Goal: Task Accomplishment & Management: Manage account settings

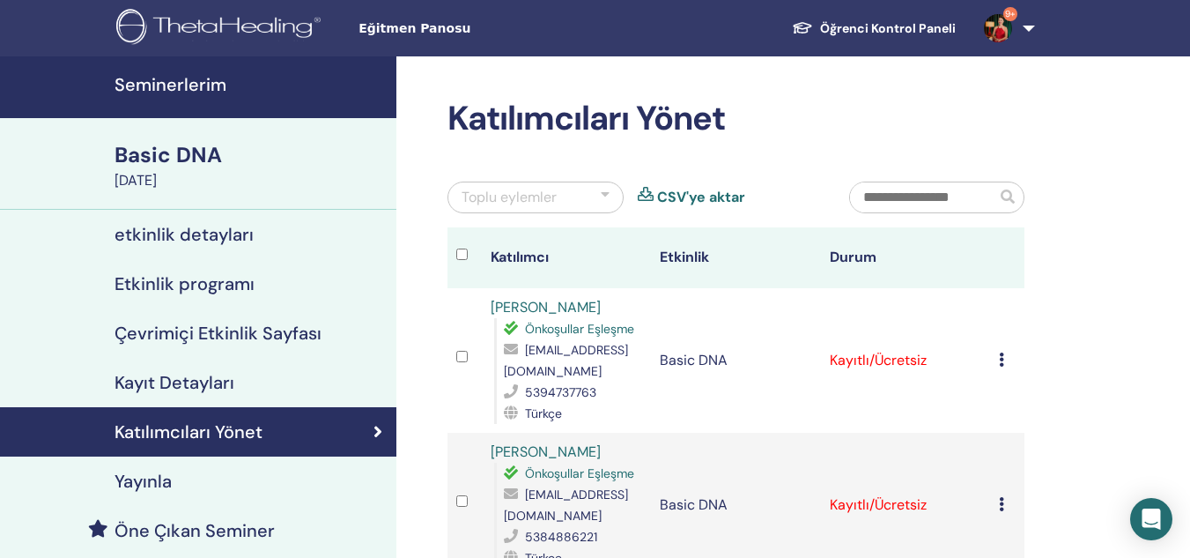
scroll to position [111, 0]
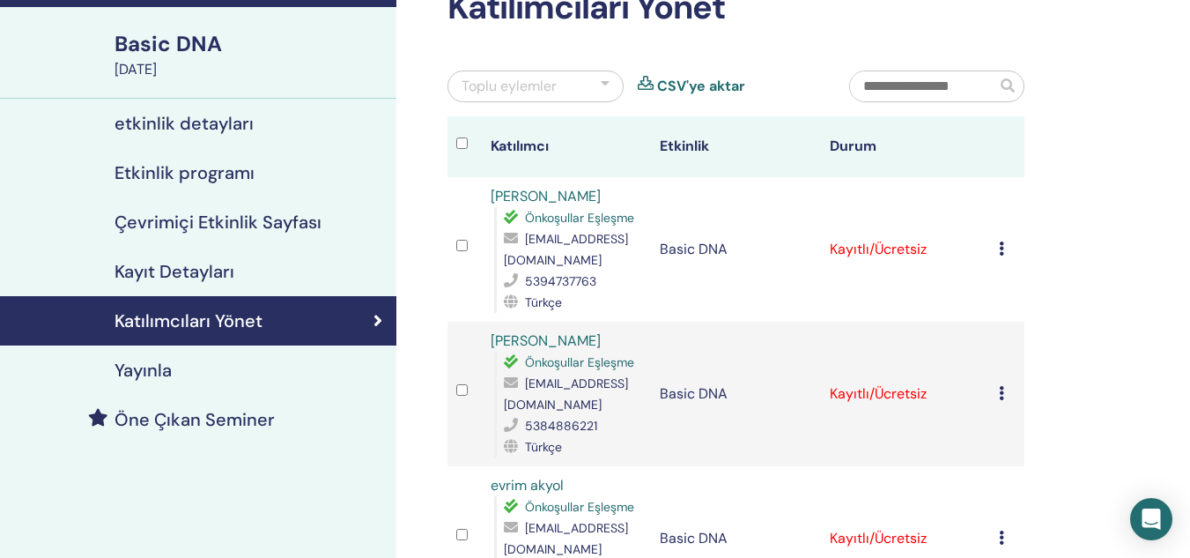
drag, startPoint x: 0, startPoint y: 0, endPoint x: 1112, endPoint y: 136, distance: 1120.3
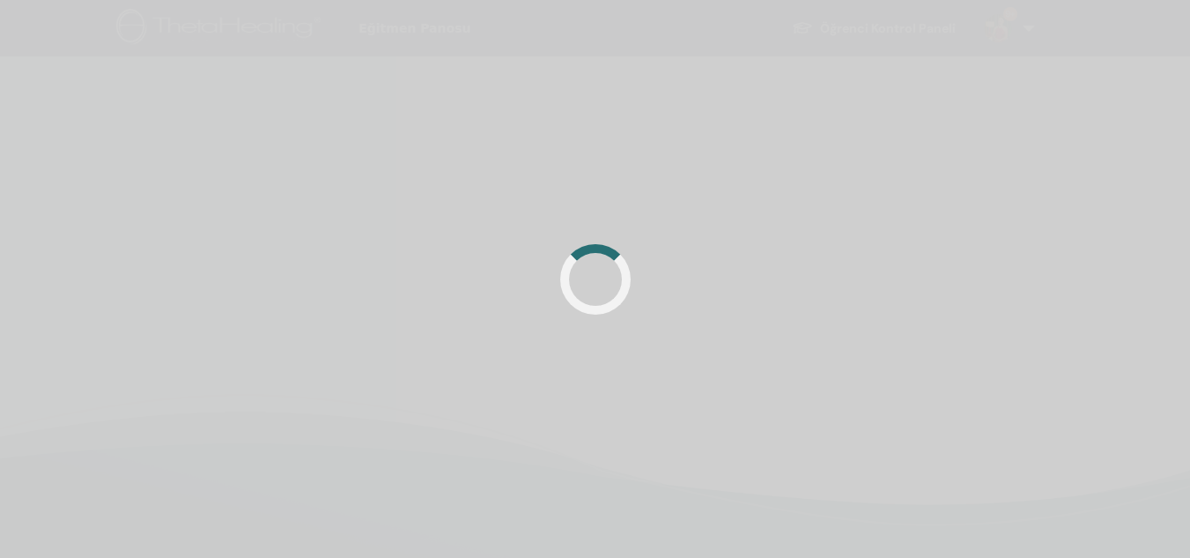
scroll to position [111, 0]
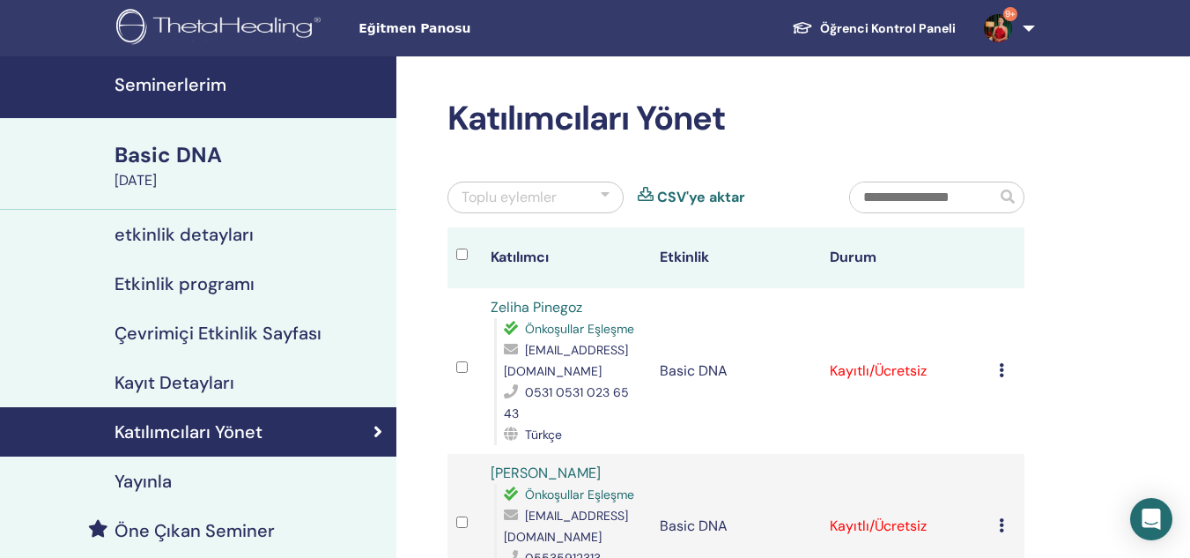
click at [285, 30] on img at bounding box center [221, 29] width 211 height 40
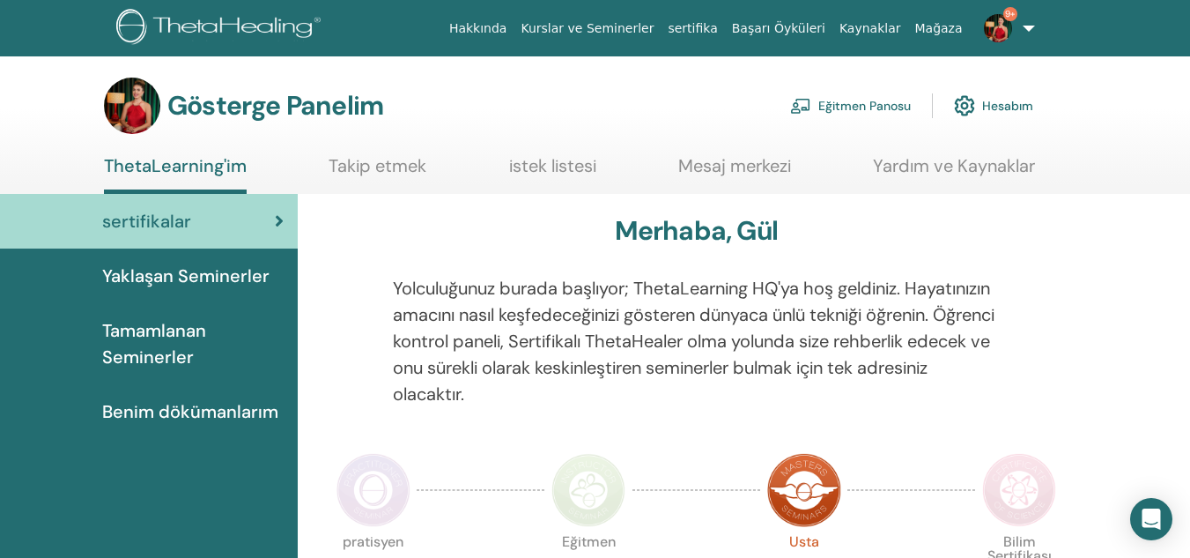
click at [846, 110] on font "Eğitmen Panosu" at bounding box center [865, 107] width 93 height 16
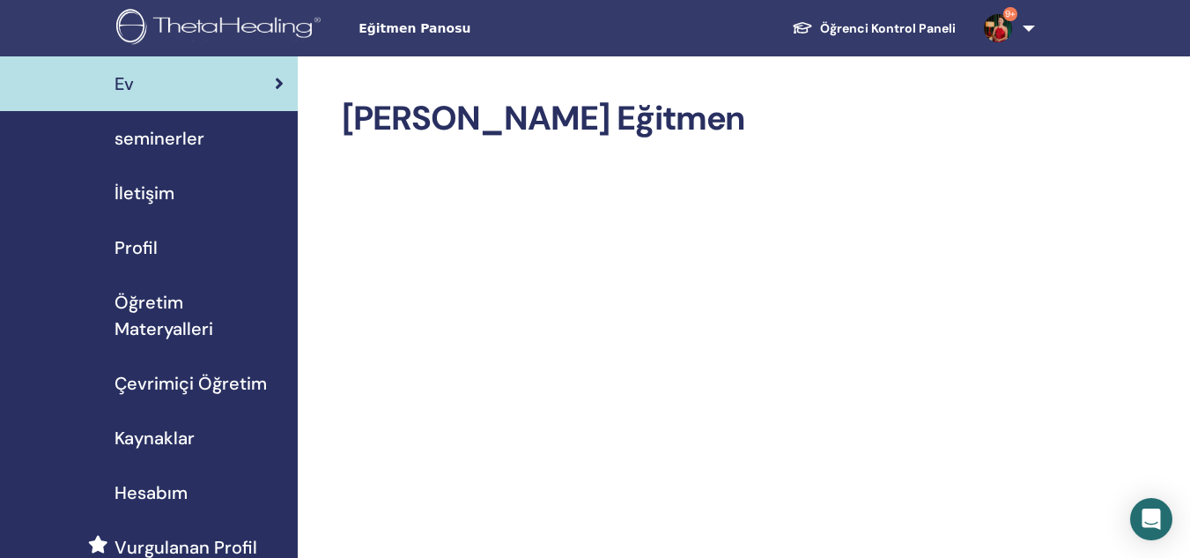
click at [210, 122] on link "seminerler" at bounding box center [149, 138] width 298 height 55
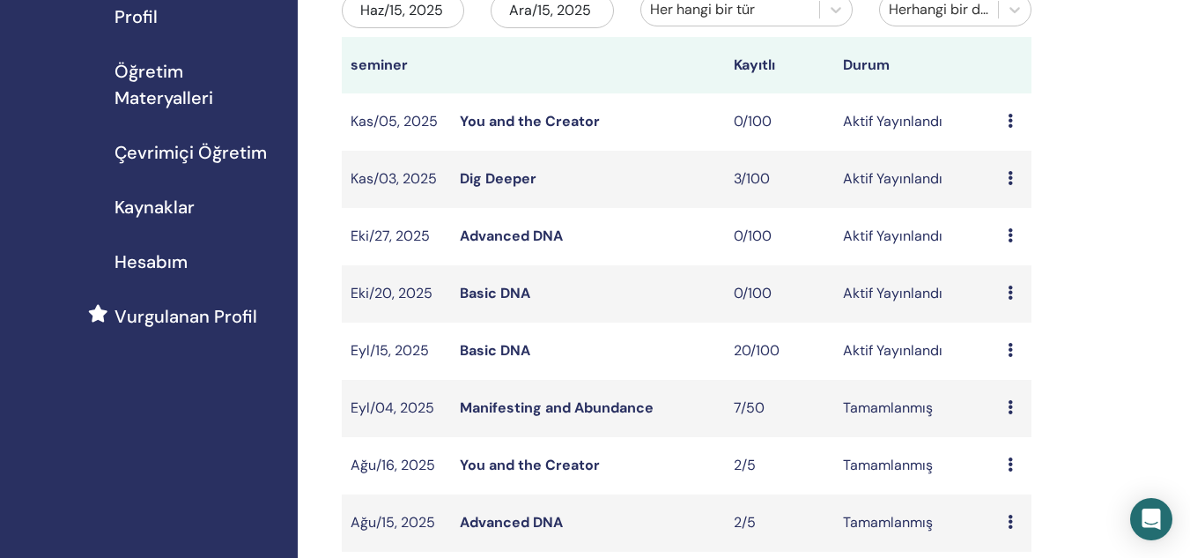
scroll to position [256, 0]
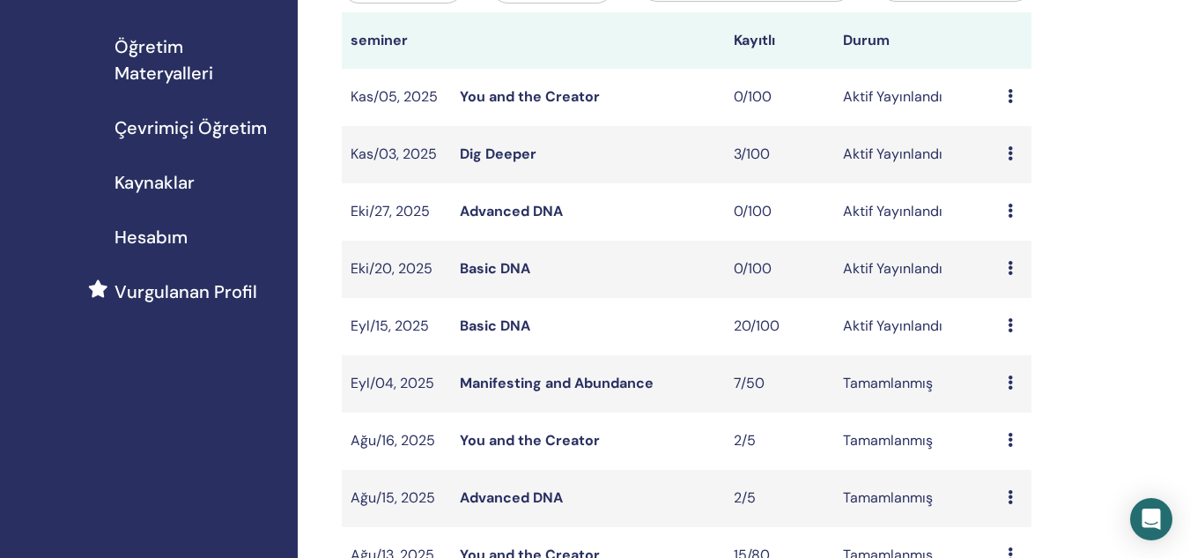
click at [493, 329] on link "Basic DNA" at bounding box center [495, 325] width 70 height 19
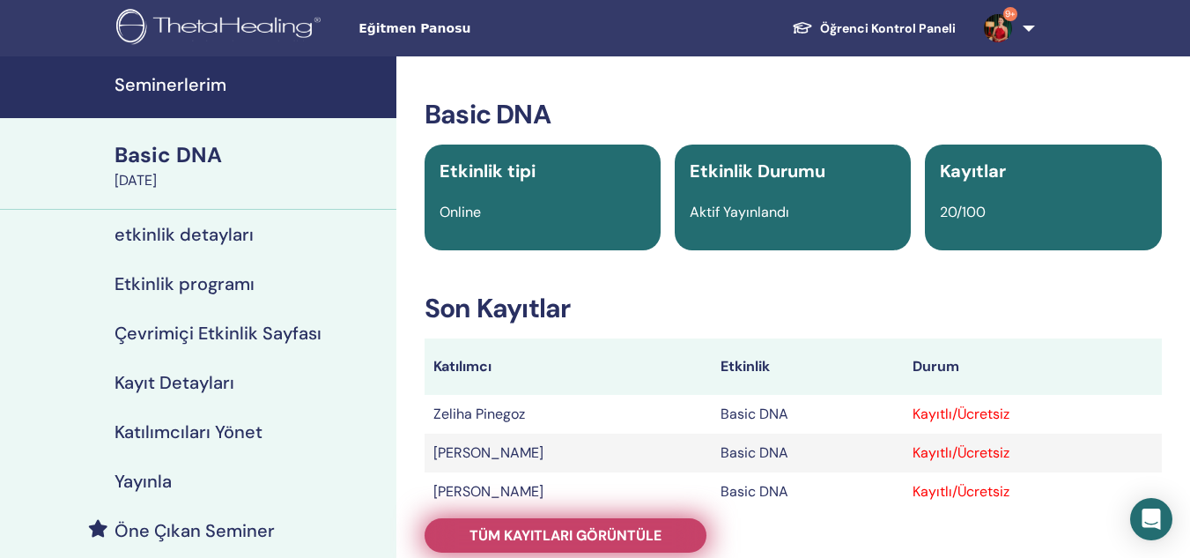
click at [618, 534] on span "Tüm kayıtları görüntüle" at bounding box center [566, 535] width 192 height 19
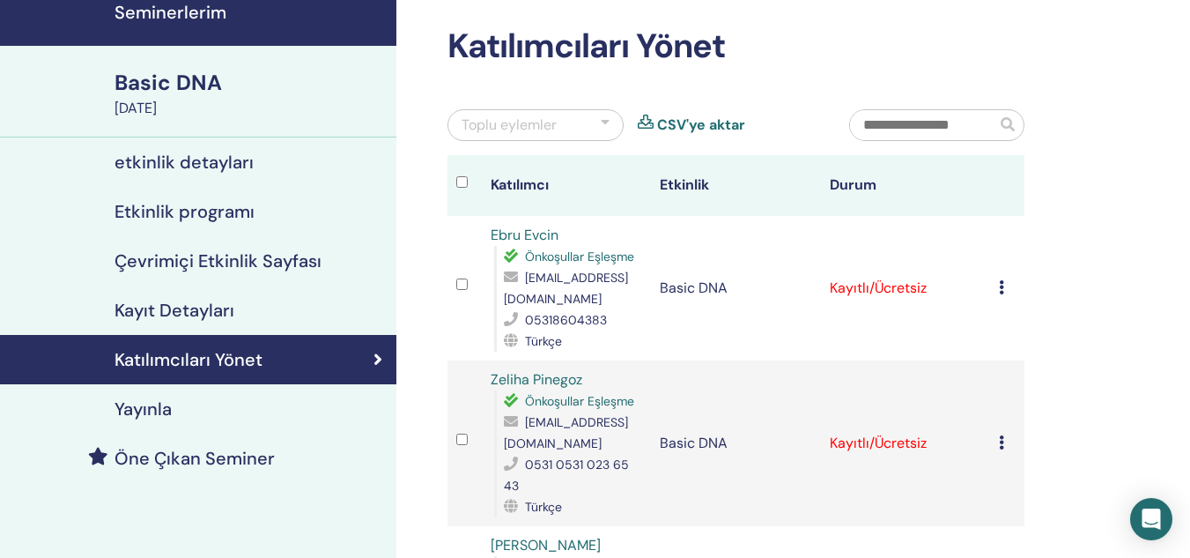
scroll to position [117, 0]
